Goal: Information Seeking & Learning: Learn about a topic

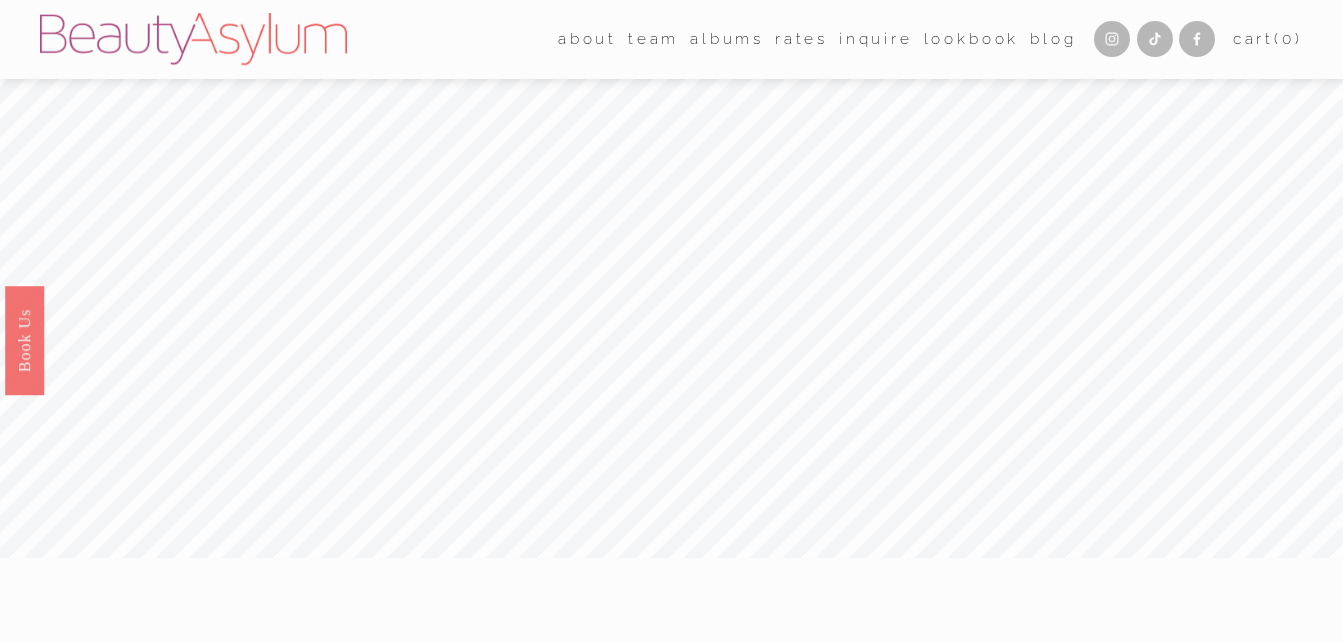
click at [789, 42] on link "Rates" at bounding box center [801, 39] width 53 height 31
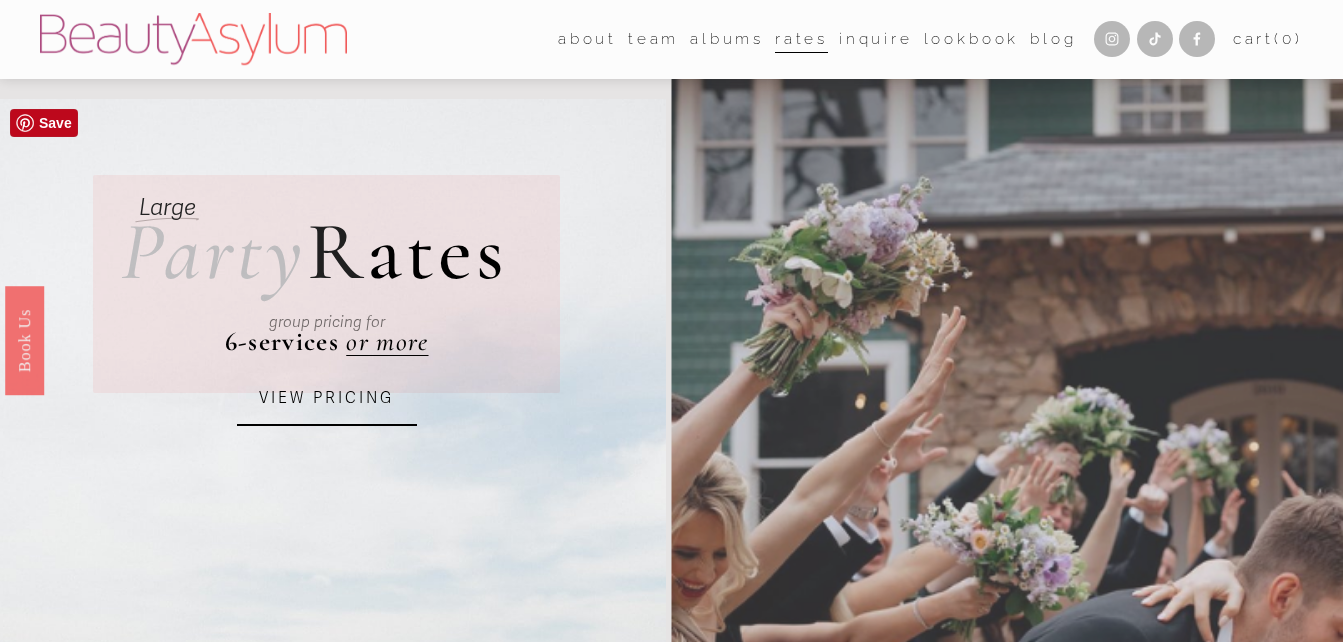
drag, startPoint x: 376, startPoint y: 343, endPoint x: 362, endPoint y: 405, distance: 63.6
click at [362, 405] on link "VIEW PRICING" at bounding box center [327, 399] width 180 height 54
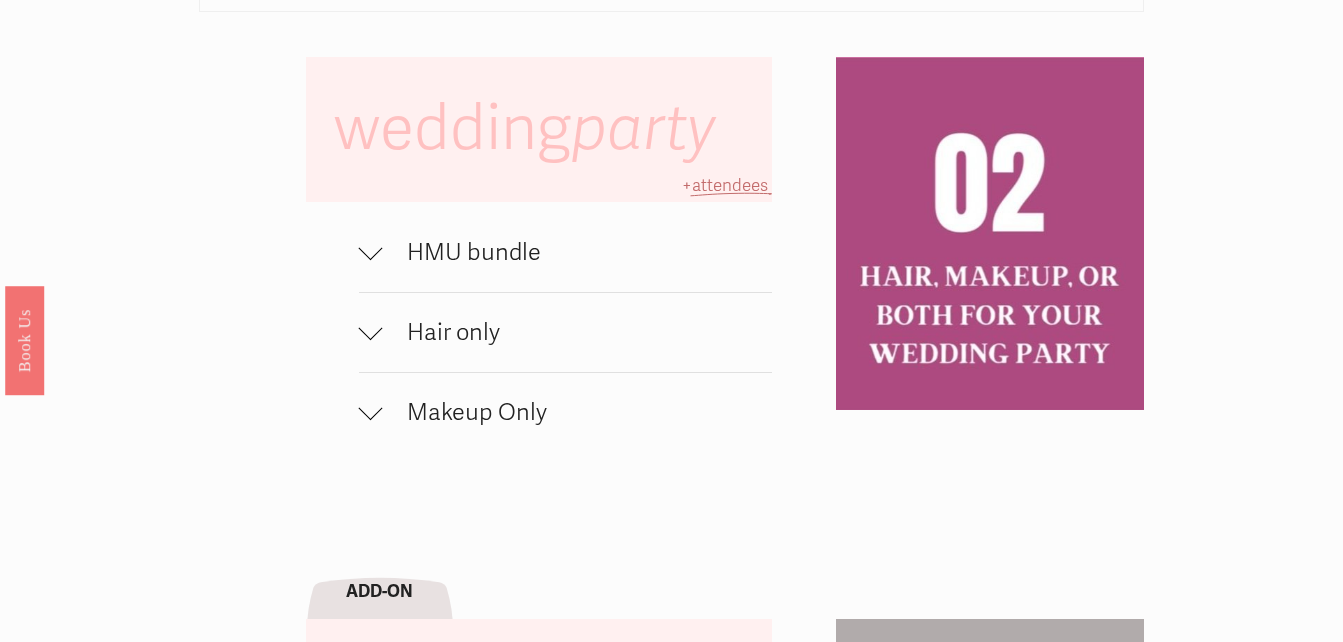
scroll to position [1236, 0]
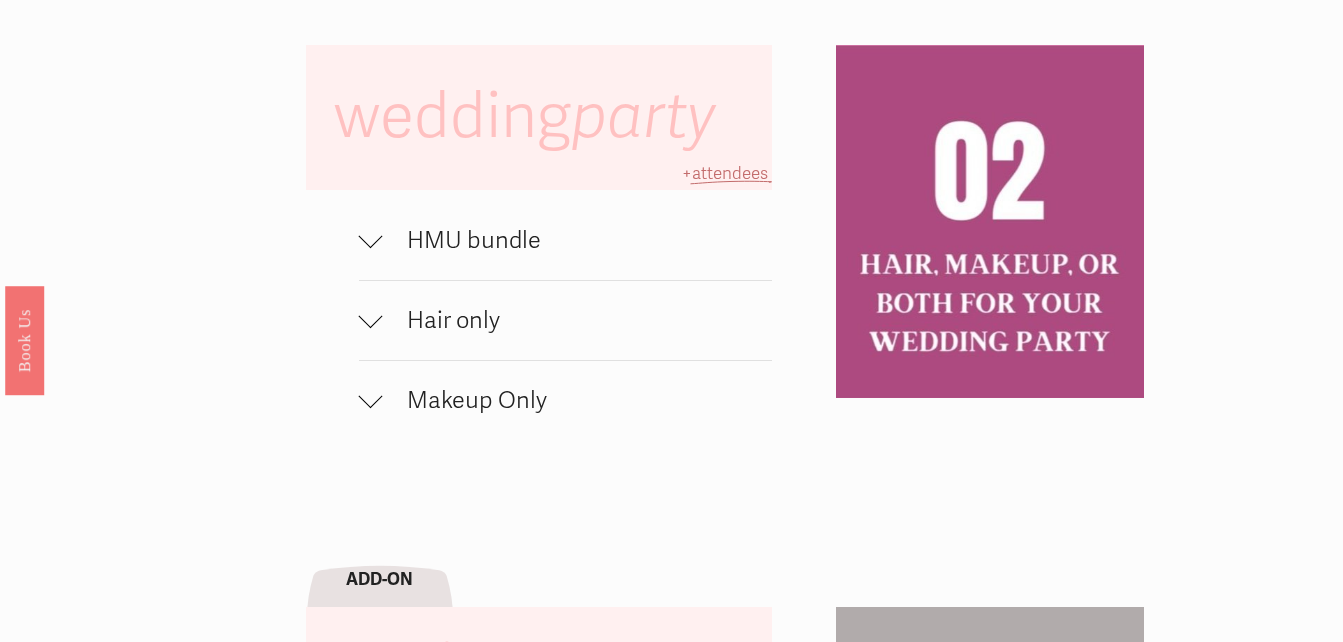
click at [463, 335] on span "Hair only" at bounding box center [577, 320] width 389 height 29
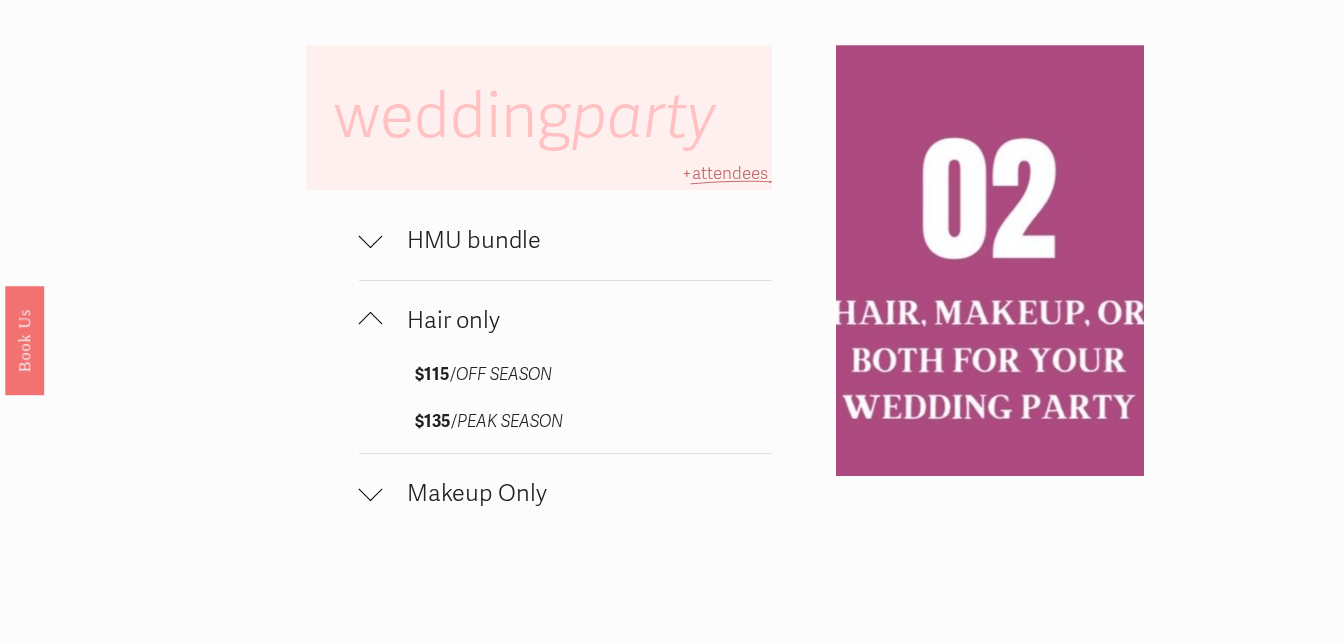
click at [487, 499] on span "Makeup Only" at bounding box center [577, 493] width 389 height 29
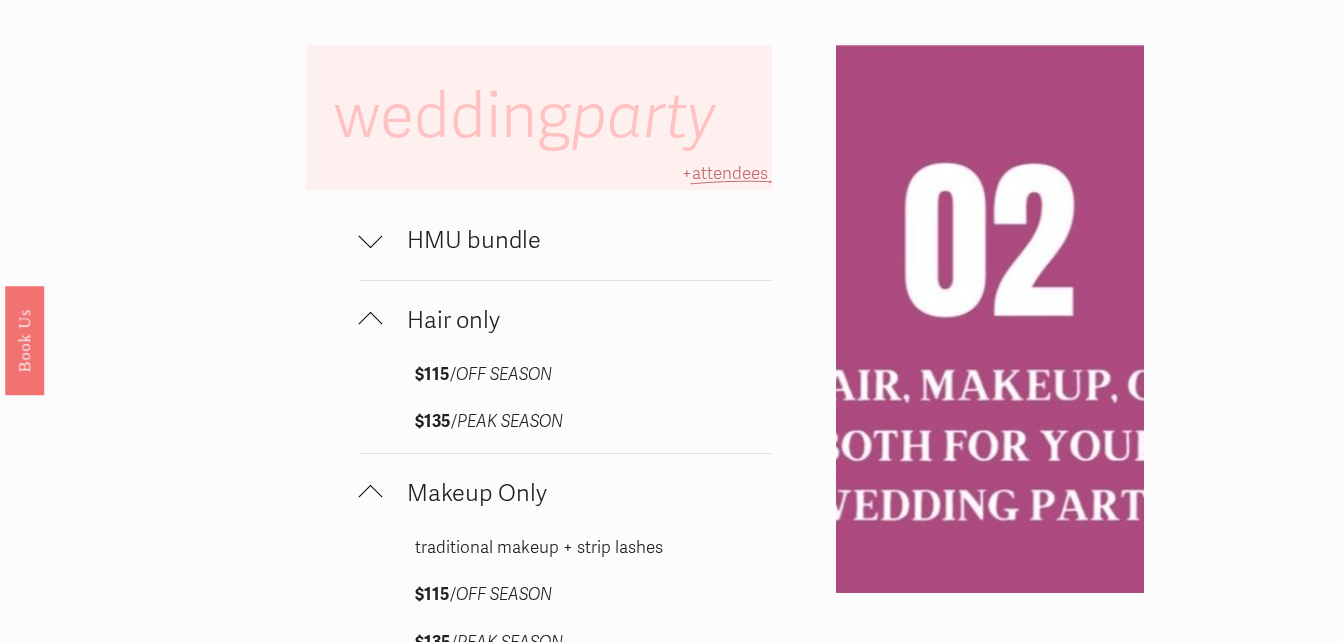
click at [528, 239] on span "HMU bundle" at bounding box center [577, 240] width 389 height 29
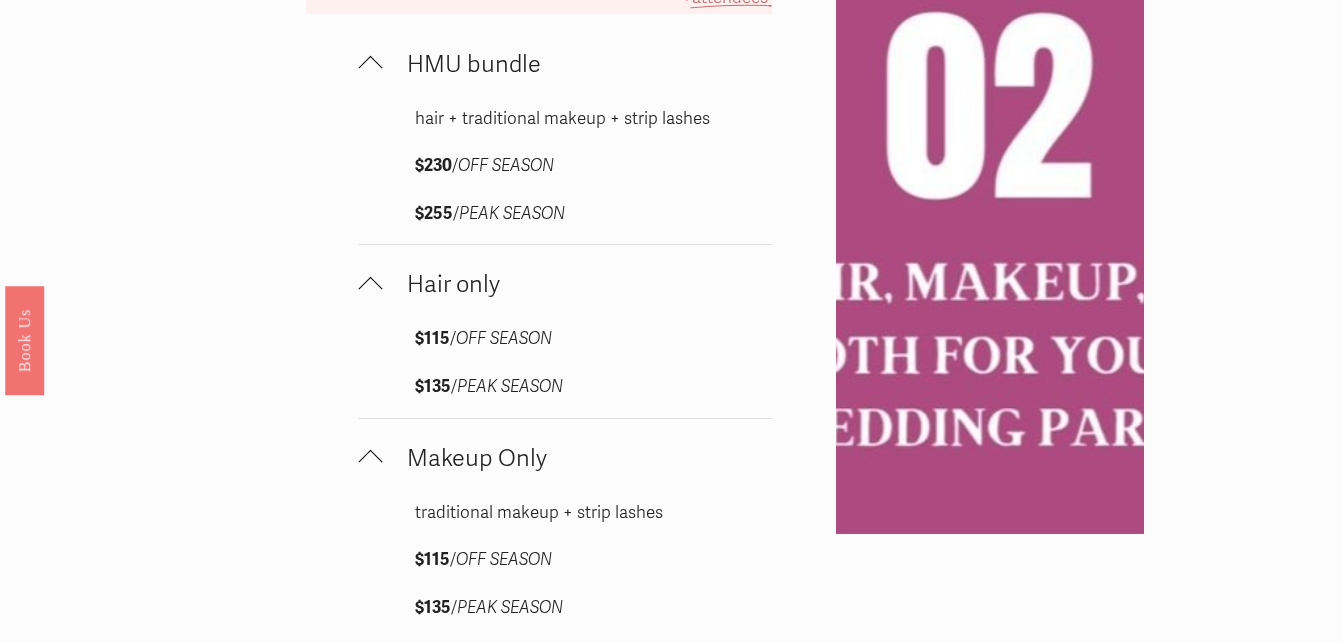
scroll to position [1425, 0]
